Goal: Task Accomplishment & Management: Manage account settings

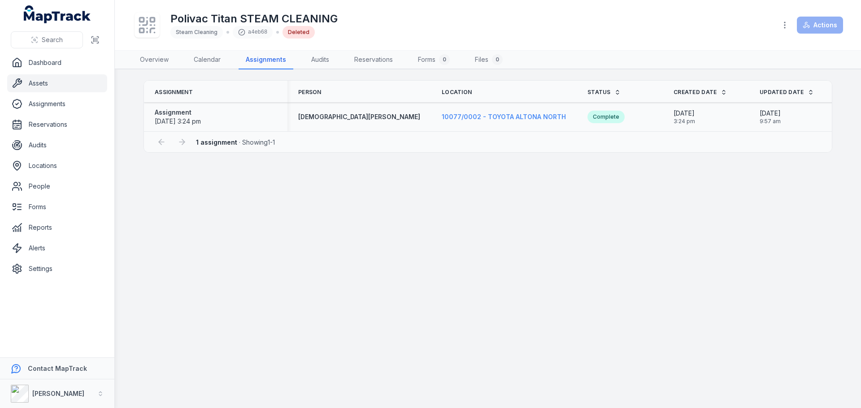
click at [475, 118] on span "10077/0002 - TOYOTA ALTONA NORTH" at bounding box center [503, 117] width 124 height 8
click at [463, 116] on span "10077/0002 - TOYOTA ALTONA NORTH" at bounding box center [503, 117] width 124 height 8
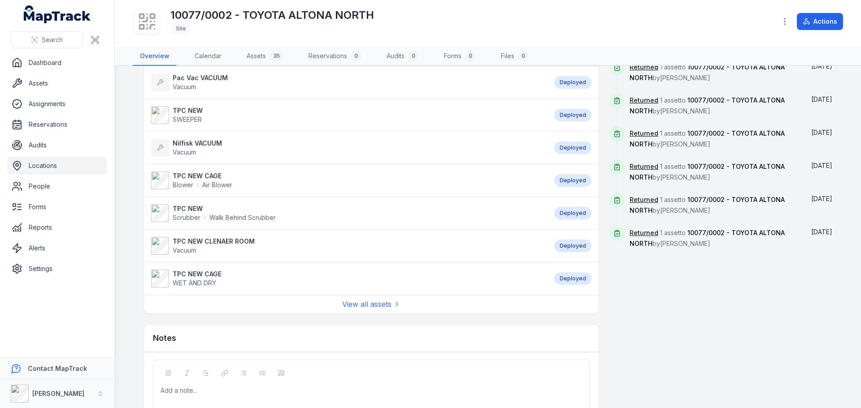
scroll to position [685, 0]
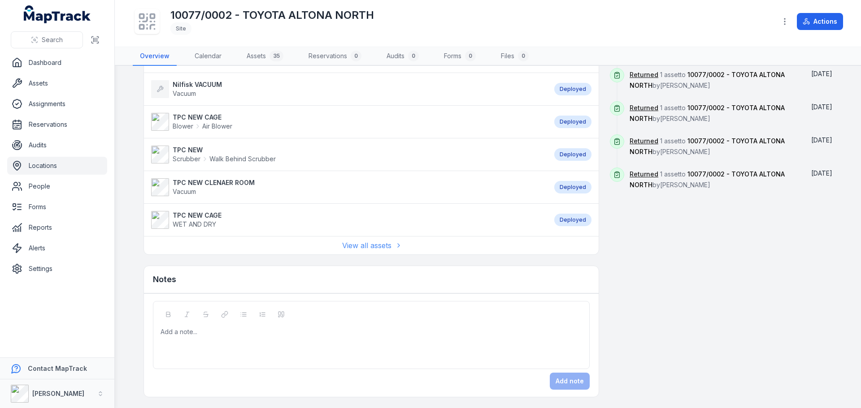
click at [363, 245] on link "View all assets" at bounding box center [371, 245] width 58 height 11
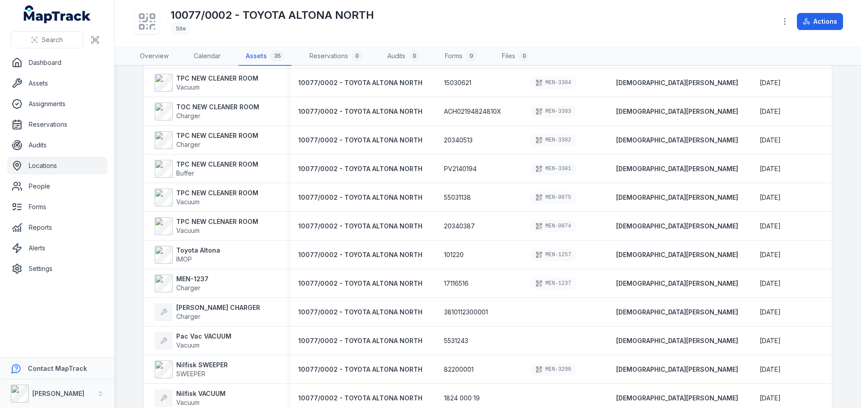
scroll to position [757, 0]
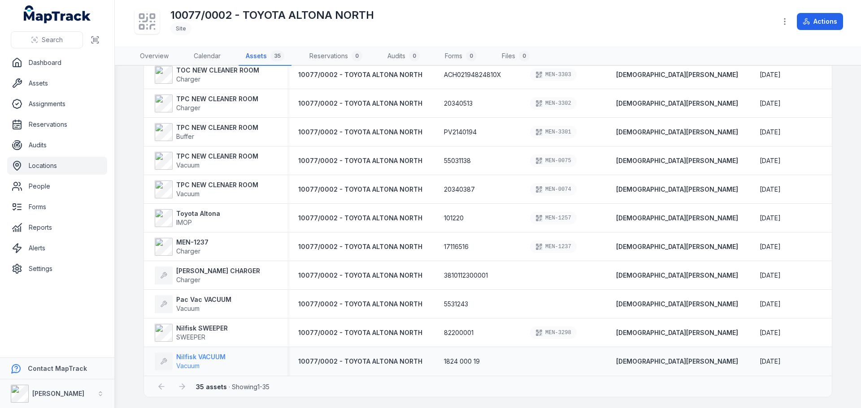
click at [209, 357] on strong "Nilfisk VACUUM" at bounding box center [200, 357] width 49 height 9
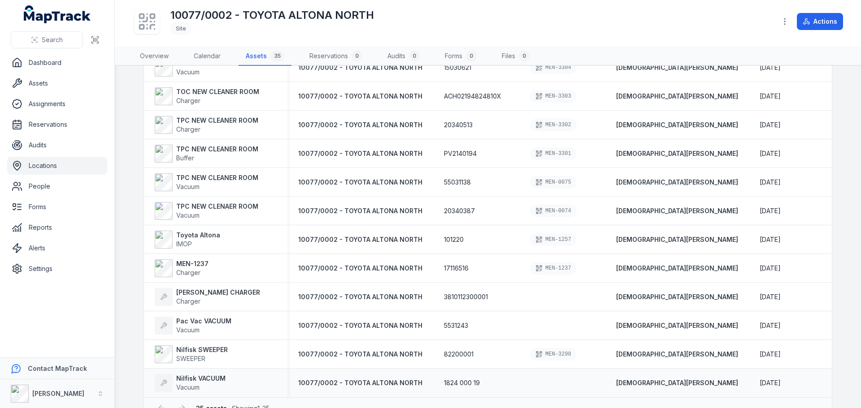
scroll to position [757, 0]
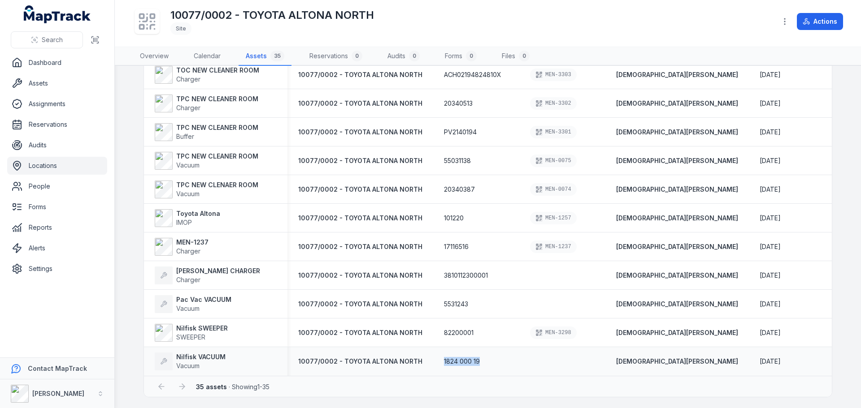
drag, startPoint x: 471, startPoint y: 359, endPoint x: 433, endPoint y: 351, distance: 38.9
click at [433, 354] on div "1824 000 19" at bounding box center [476, 362] width 86 height 16
copy span "1824 000 19"
click at [39, 33] on button "Search" at bounding box center [47, 39] width 72 height 17
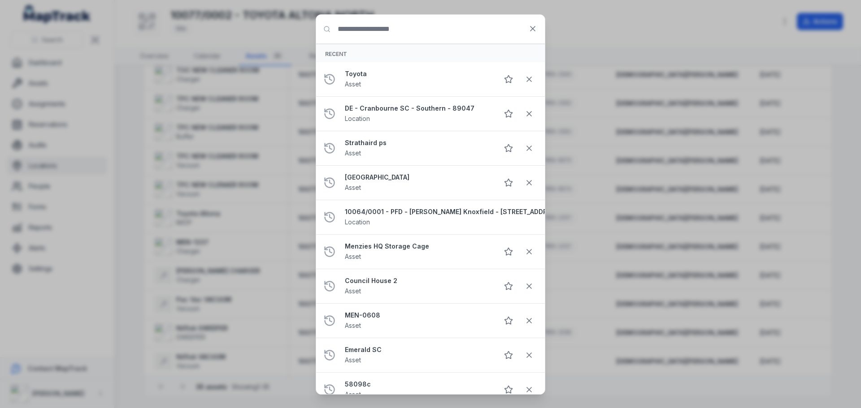
click at [46, 40] on div "Search for anything Recent Toyota Asset DE - [GEOGRAPHIC_DATA] [GEOGRAPHIC_DATA…" at bounding box center [430, 204] width 861 height 408
click at [374, 38] on input "Search for anything" at bounding box center [430, 29] width 229 height 29
paste input "**********"
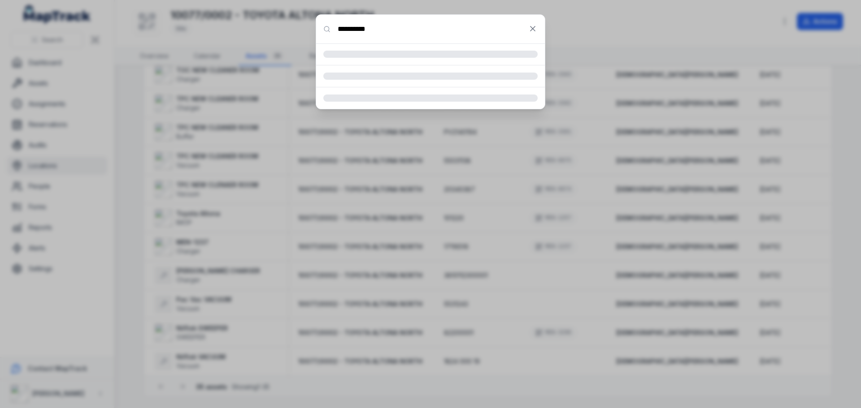
click at [359, 28] on input "**********" at bounding box center [430, 29] width 229 height 29
type input "*********"
click at [385, 30] on input "*********" at bounding box center [430, 29] width 229 height 29
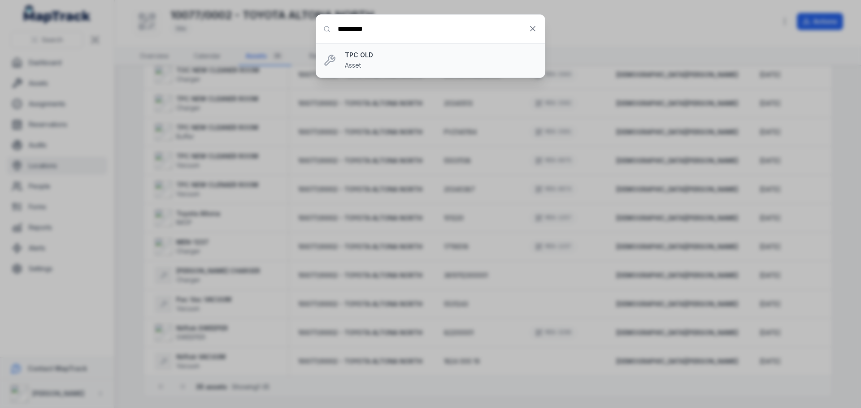
click at [358, 56] on strong "TPC OLD" at bounding box center [441, 55] width 193 height 9
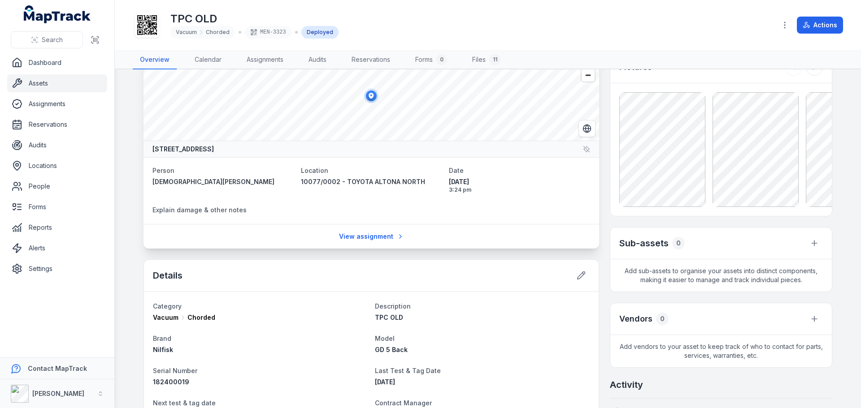
scroll to position [45, 0]
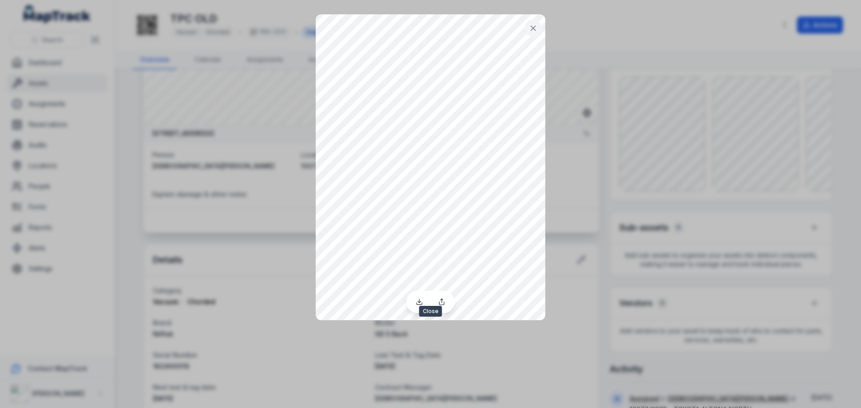
click at [534, 30] on icon at bounding box center [532, 28] width 9 height 9
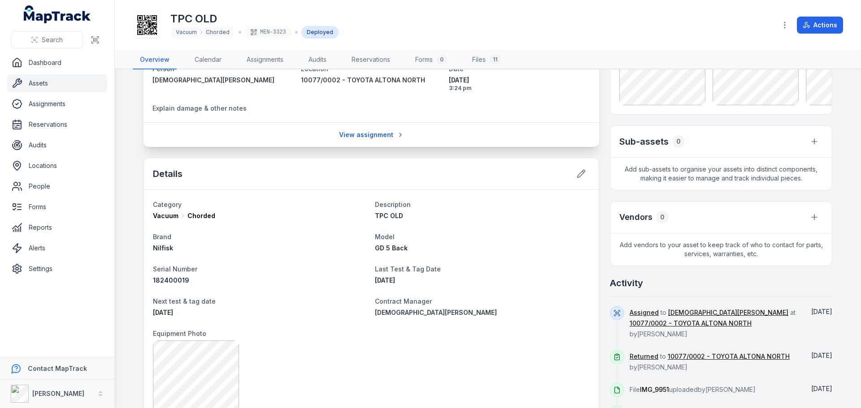
scroll to position [134, 0]
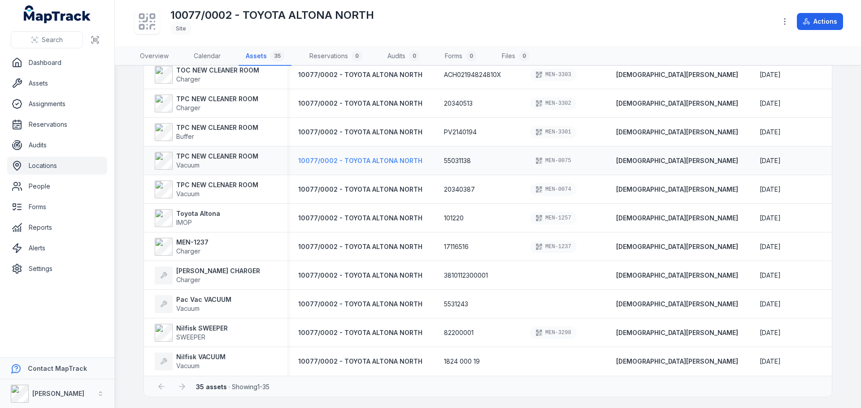
scroll to position [757, 0]
click at [214, 353] on strong "Nilfisk VACUUM" at bounding box center [200, 357] width 49 height 9
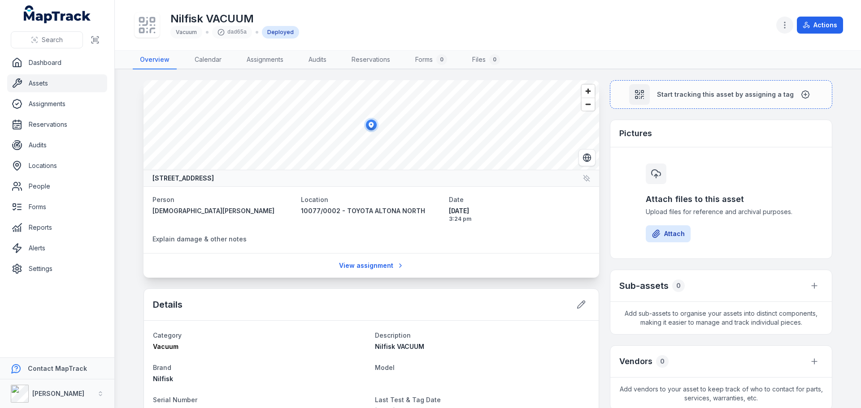
click at [782, 30] on button "button" at bounding box center [784, 25] width 17 height 17
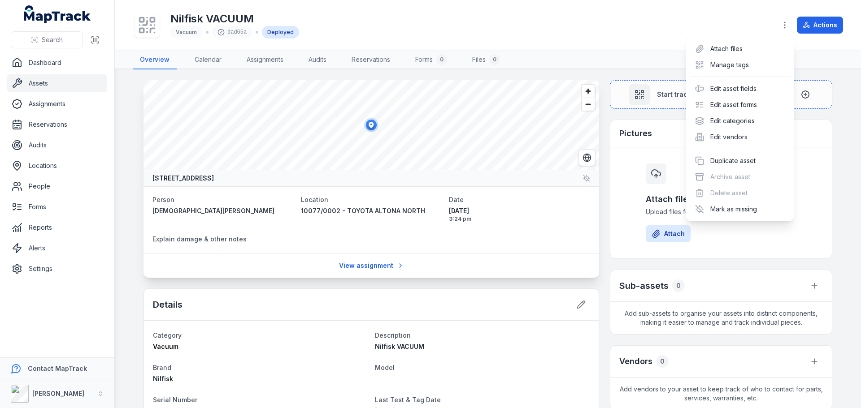
click at [596, 34] on div "Nilfisk VACUUM Vacuum dad65a Deployed Actions" at bounding box center [488, 25] width 710 height 43
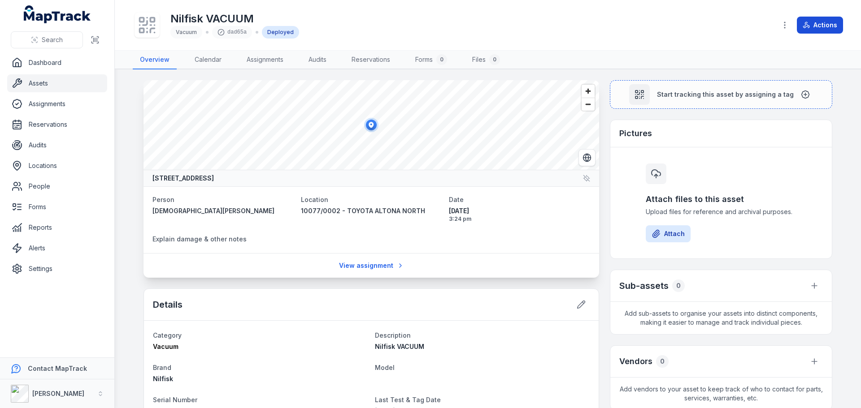
click at [829, 21] on button "Actions" at bounding box center [819, 25] width 46 height 17
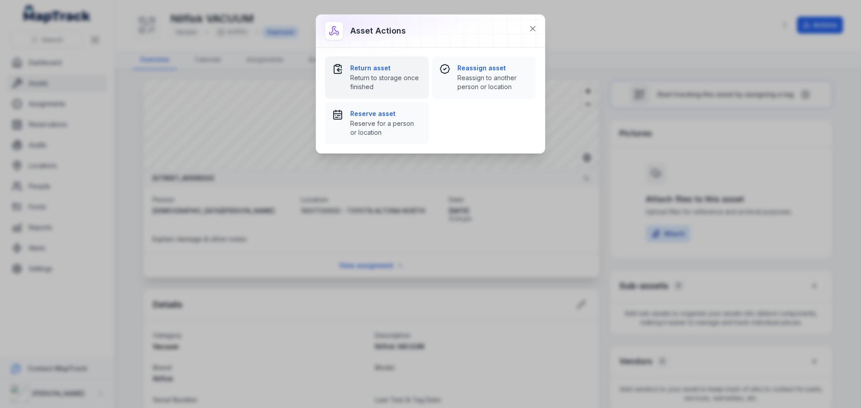
click at [400, 74] on span "Return to storage once finished" at bounding box center [385, 83] width 71 height 18
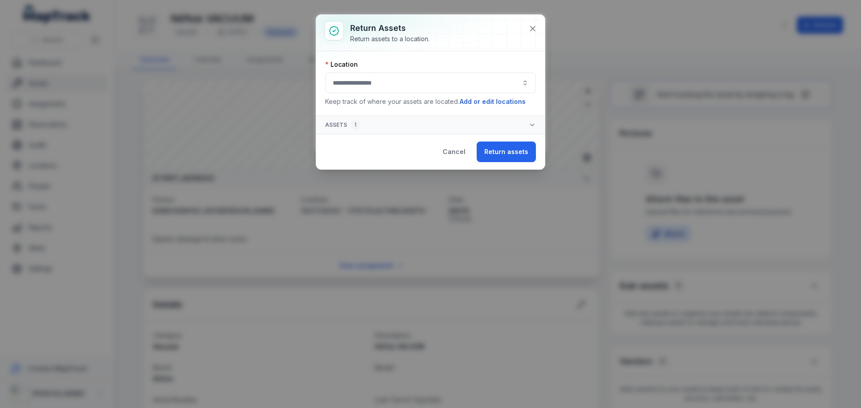
click at [417, 73] on button "button" at bounding box center [430, 83] width 211 height 21
click at [410, 82] on button "button" at bounding box center [430, 83] width 211 height 21
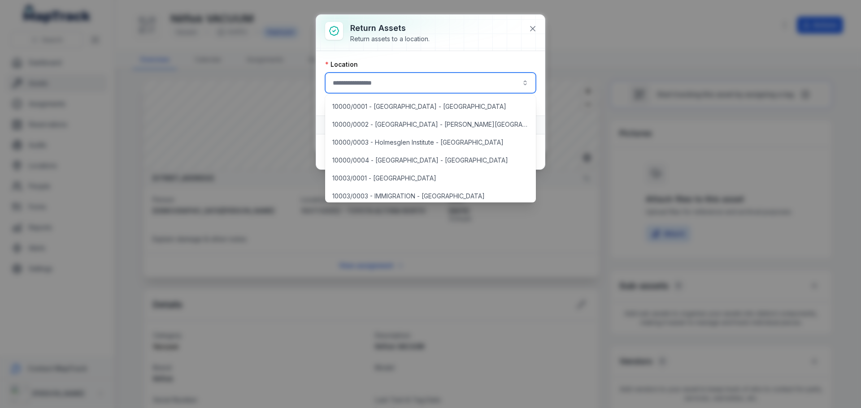
type input "*"
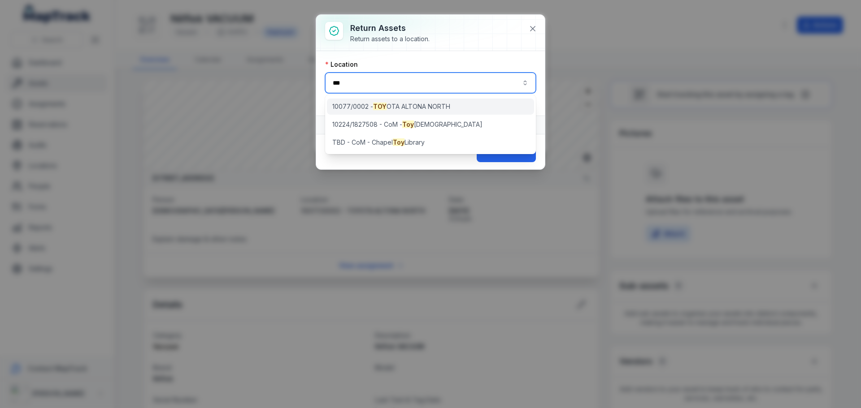
type input "***"
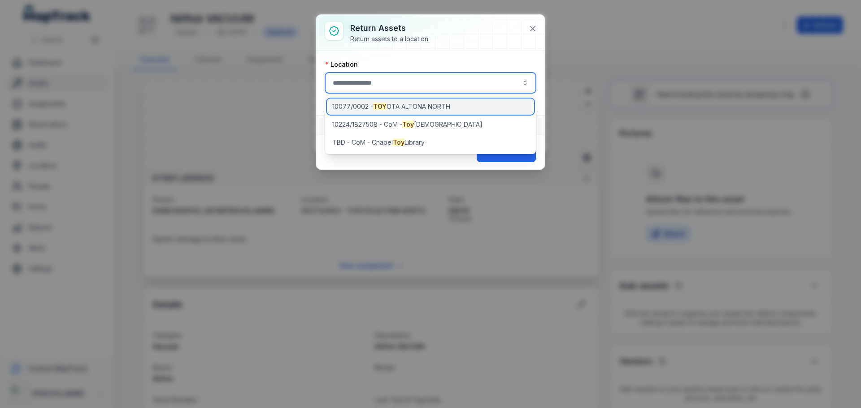
click at [437, 103] on span "10077/0002 - TOY [GEOGRAPHIC_DATA]" at bounding box center [391, 106] width 118 height 9
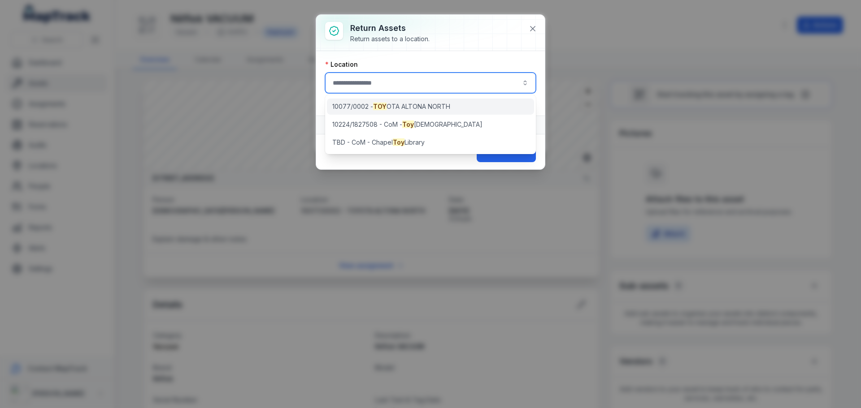
type input "**********"
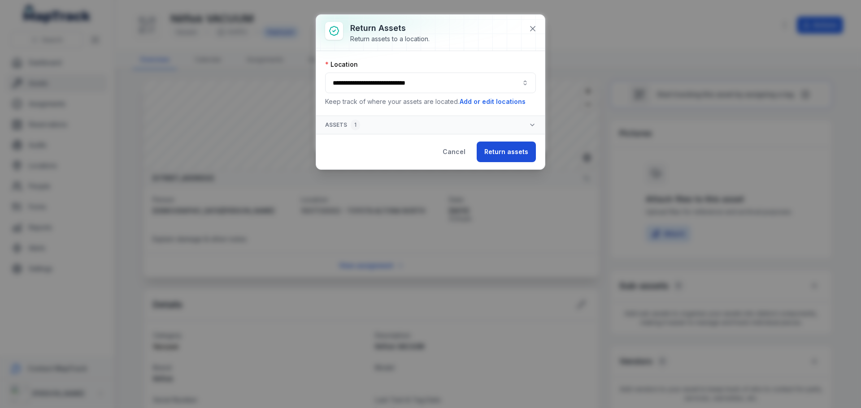
click at [497, 153] on button "Return assets" at bounding box center [505, 152] width 59 height 21
